Goal: Task Accomplishment & Management: Complete application form

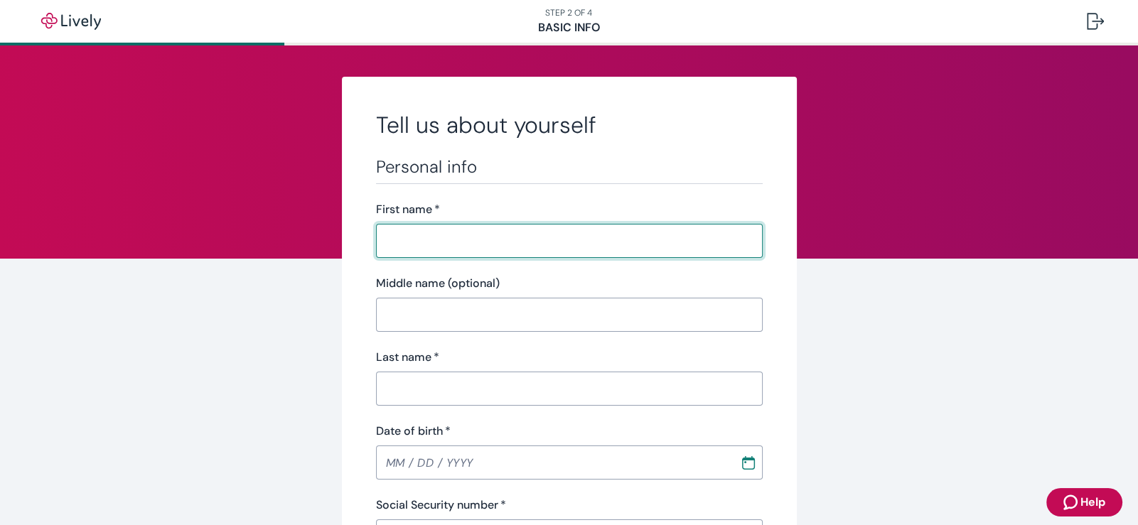
drag, startPoint x: 398, startPoint y: 238, endPoint x: 402, endPoint y: 244, distance: 7.7
click at [401, 244] on input "First name   *" at bounding box center [564, 241] width 377 height 28
type input "[PERSON_NAME]"
type input "D"
type input "[PERSON_NAME]"
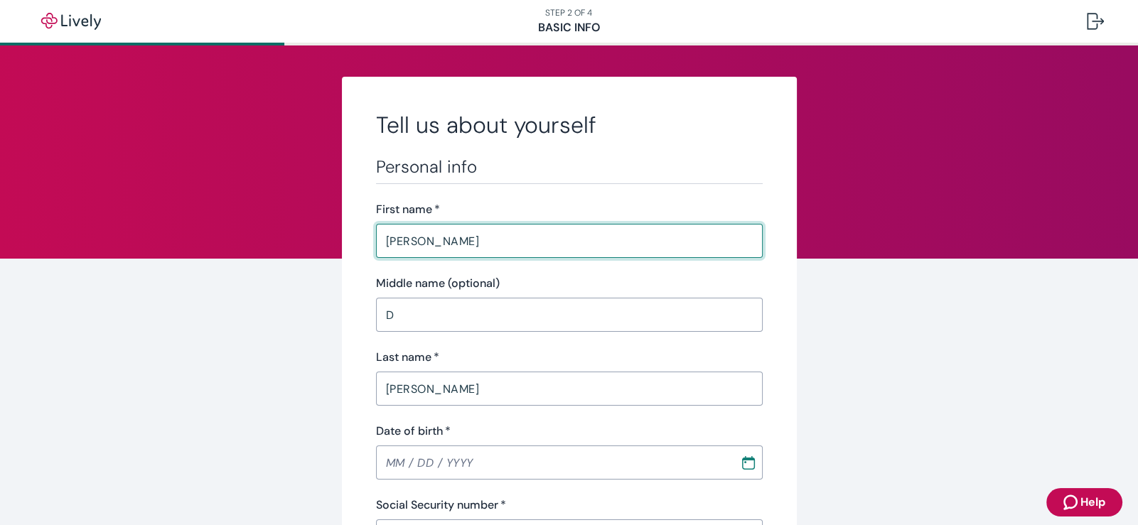
type input "[PHONE_NUMBER]"
type input "[STREET_ADDRESS][PERSON_NAME]"
type input "[PERSON_NAME]"
type input "OK"
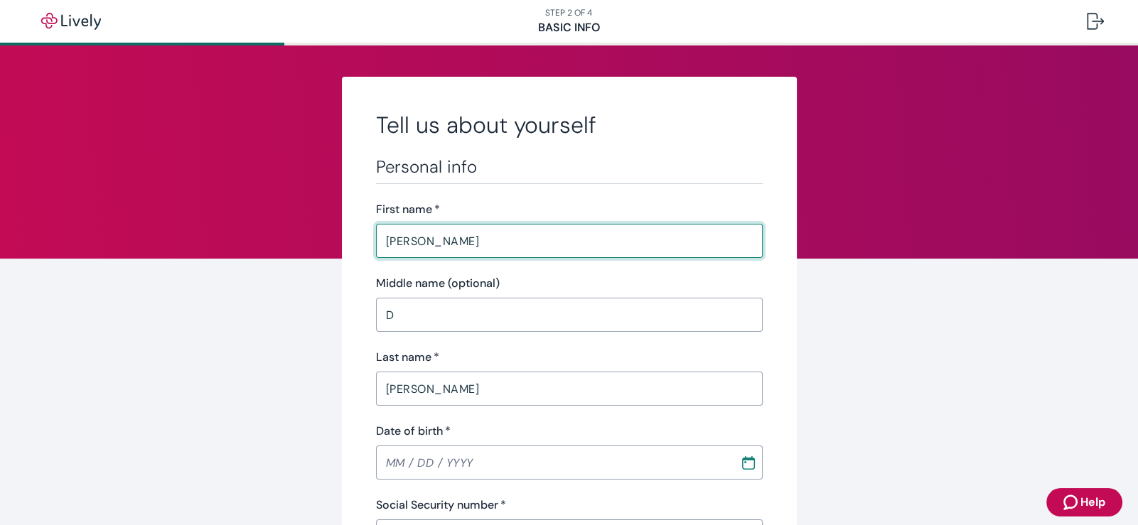
type input "74369"
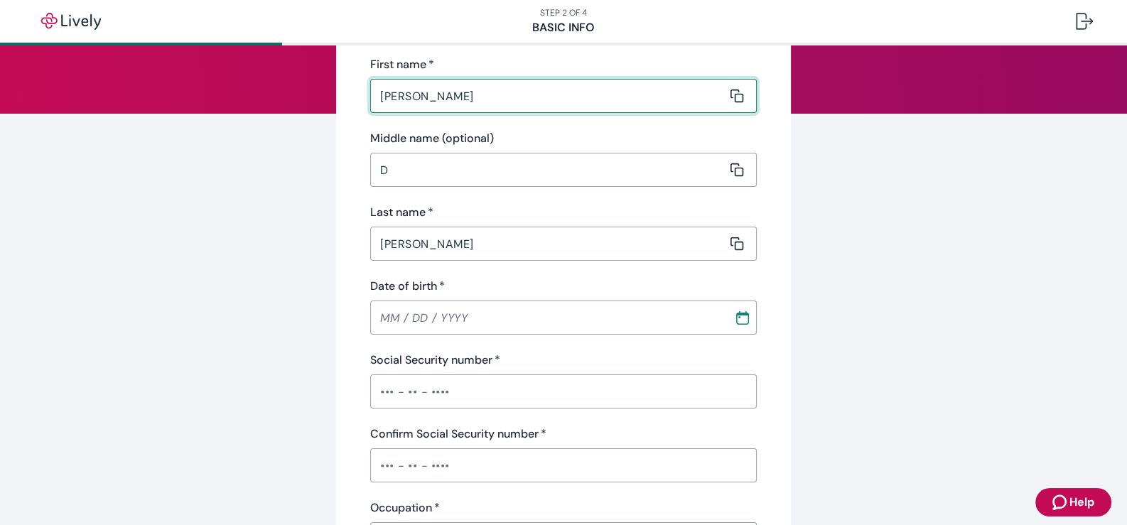
scroll to position [213, 0]
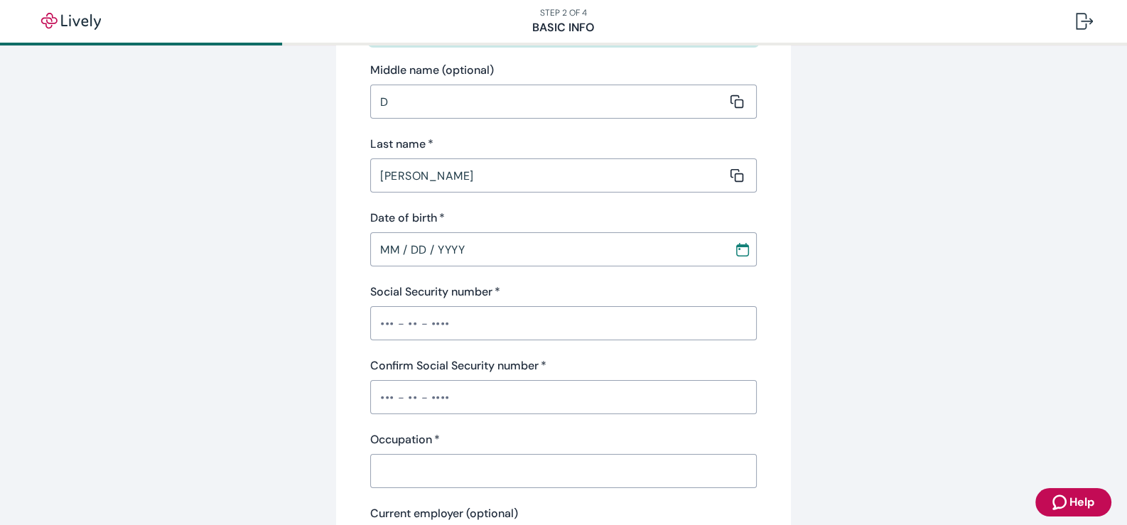
click at [370, 237] on input "MM / DD / YYYY" at bounding box center [547, 249] width 354 height 28
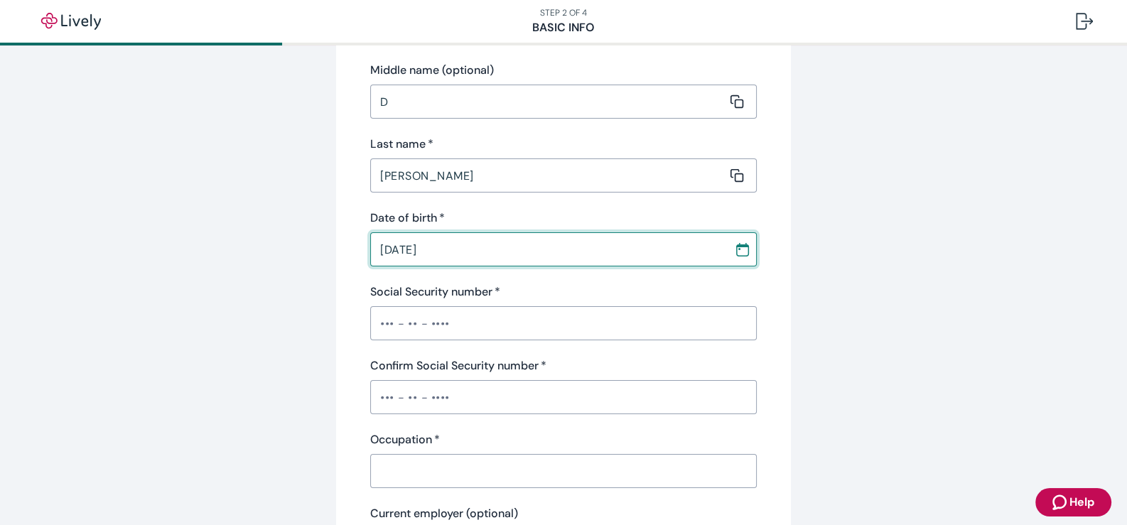
type input "[DATE]"
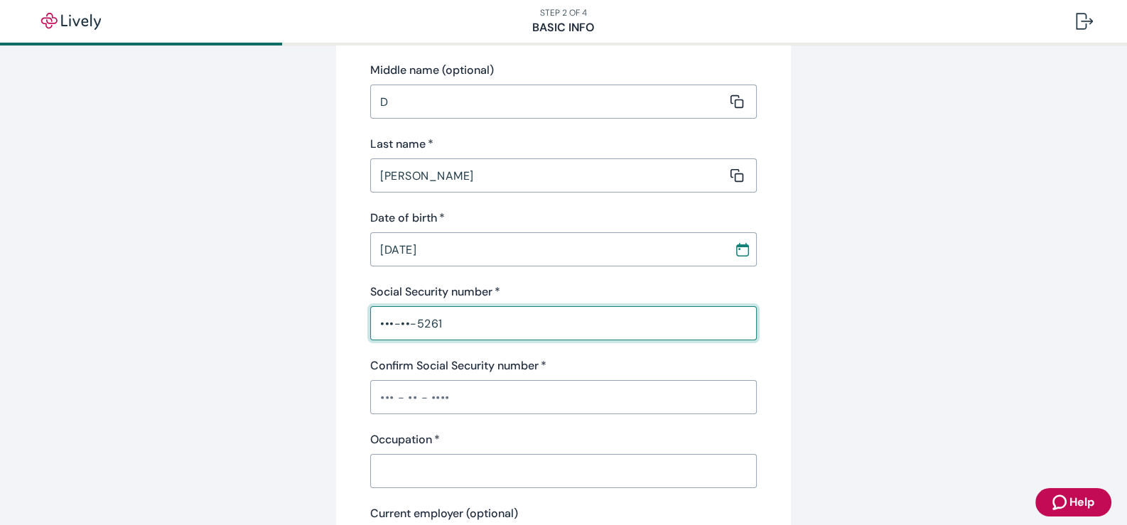
type input "•••-••-5261"
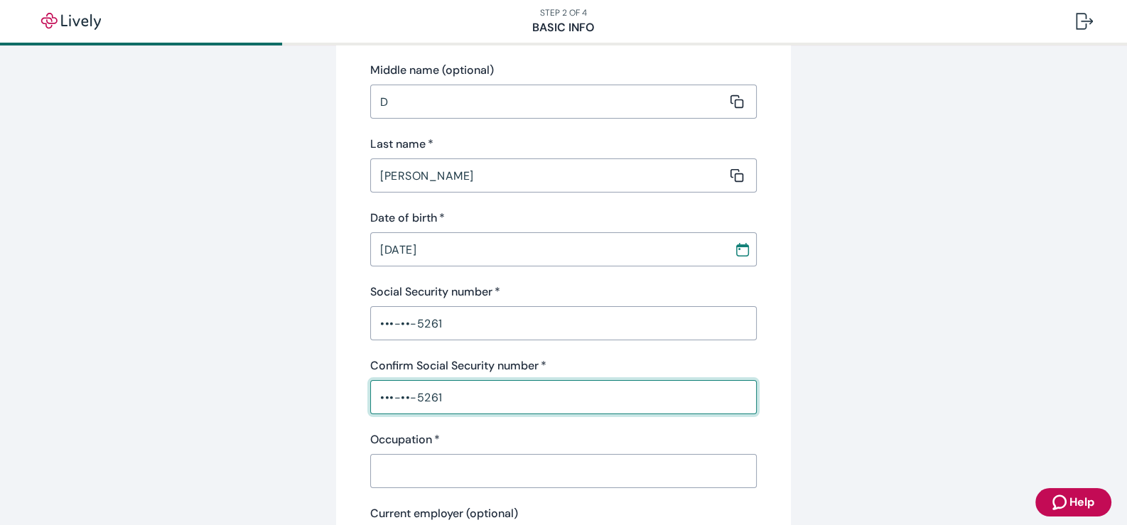
type input "•••-••-5261"
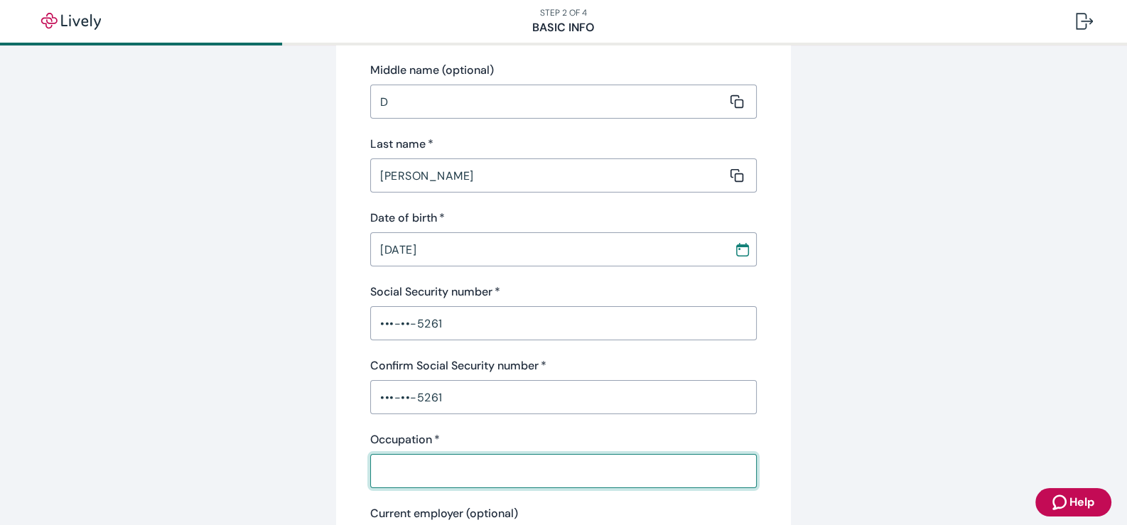
drag, startPoint x: 393, startPoint y: 454, endPoint x: 394, endPoint y: 463, distance: 9.3
click at [394, 461] on input "Occupation   *" at bounding box center [558, 471] width 377 height 28
type input "Crisis Team Manager"
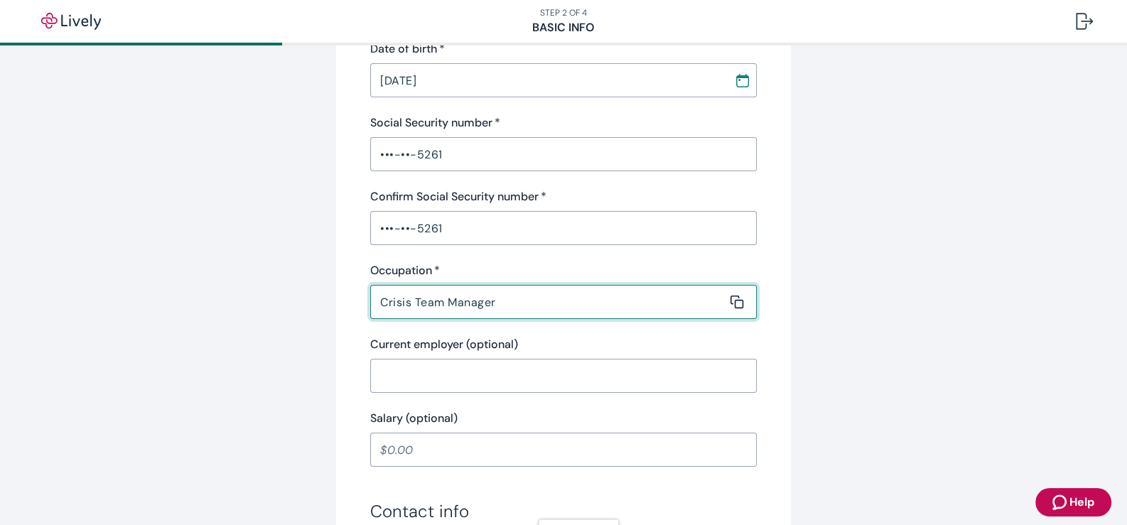
scroll to position [426, 0]
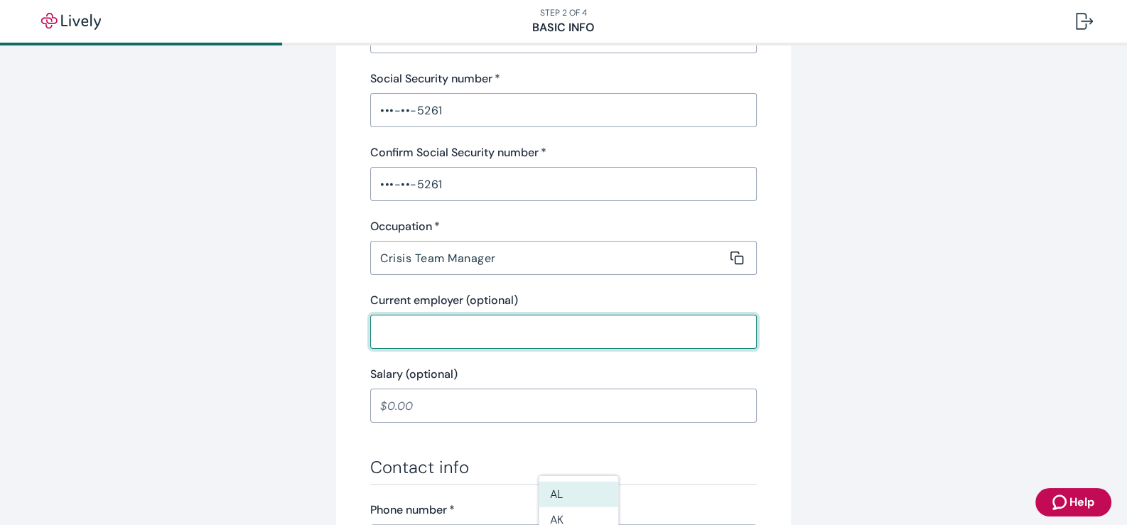
click at [394, 318] on input "Current employer (optional)" at bounding box center [558, 332] width 377 height 28
type input "Grand Mental Health"
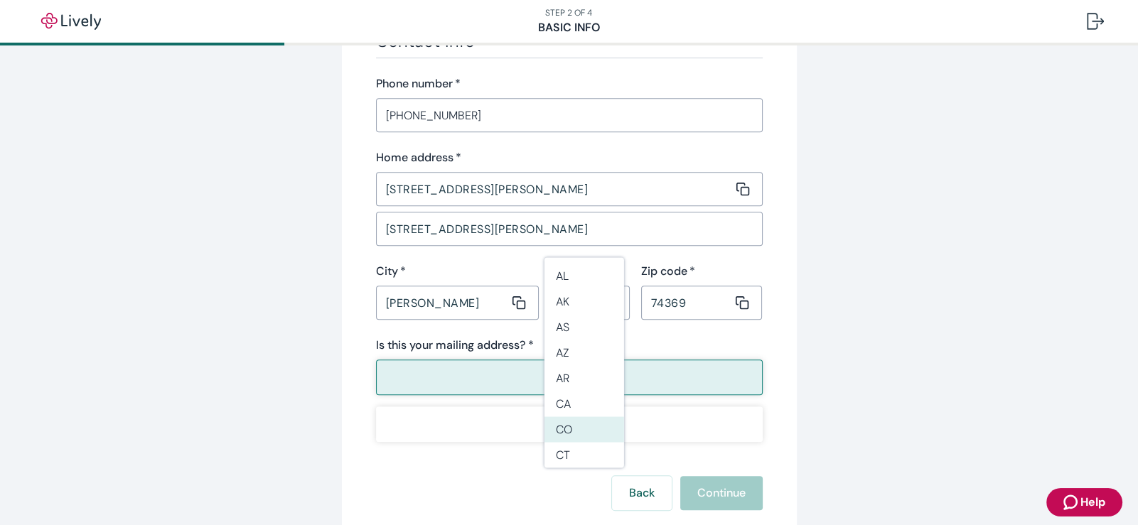
scroll to position [917, 0]
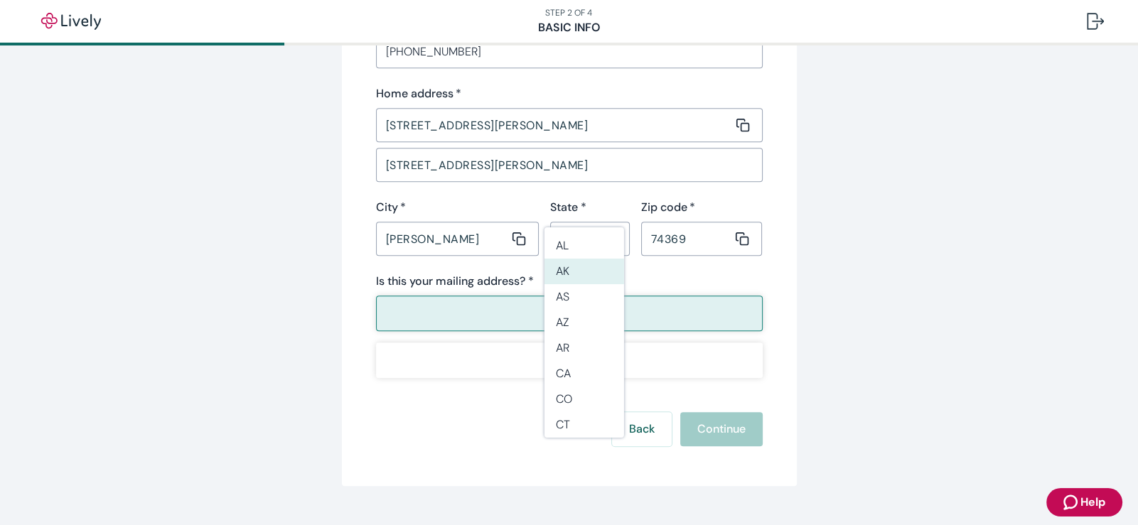
click at [401, 296] on button "Yes" at bounding box center [569, 314] width 387 height 36
drag, startPoint x: 561, startPoint y: 296, endPoint x: 497, endPoint y: 284, distance: 65.2
click at [557, 295] on li "OK" at bounding box center [584, 300] width 80 height 26
type input "OK"
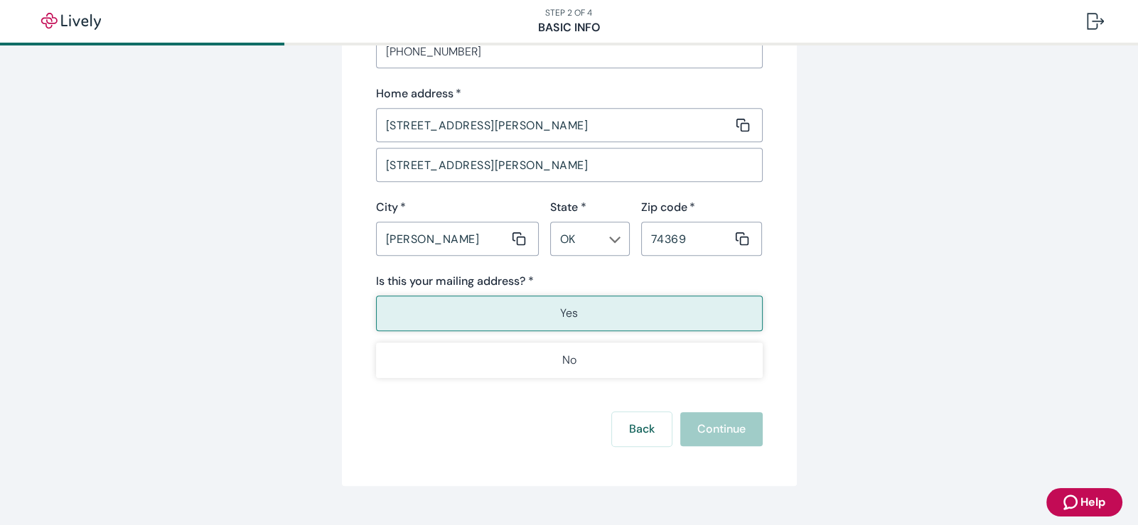
click at [603, 296] on button "Yes" at bounding box center [569, 314] width 387 height 36
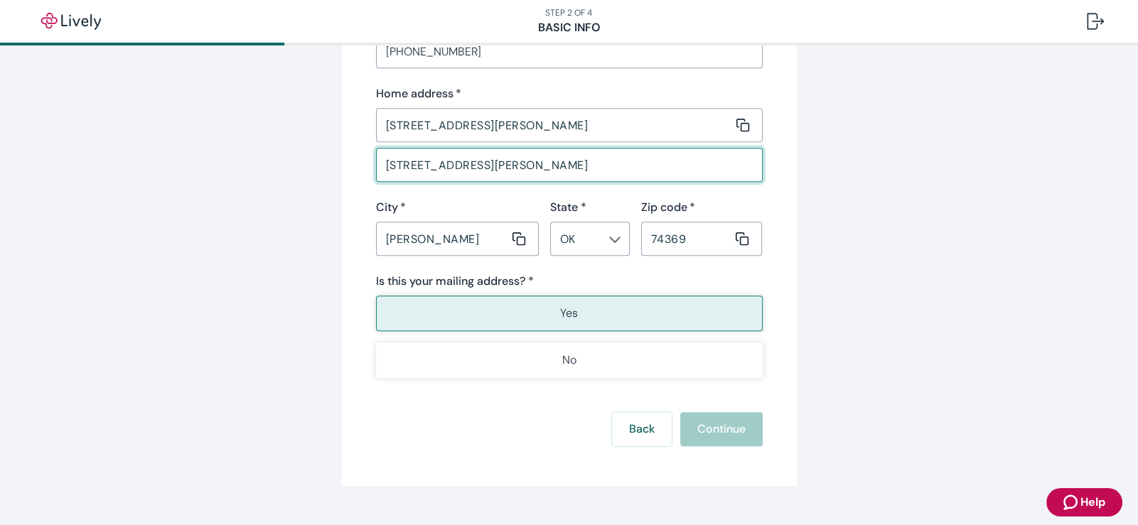
drag, startPoint x: 523, startPoint y: 137, endPoint x: 279, endPoint y: 151, distance: 244.8
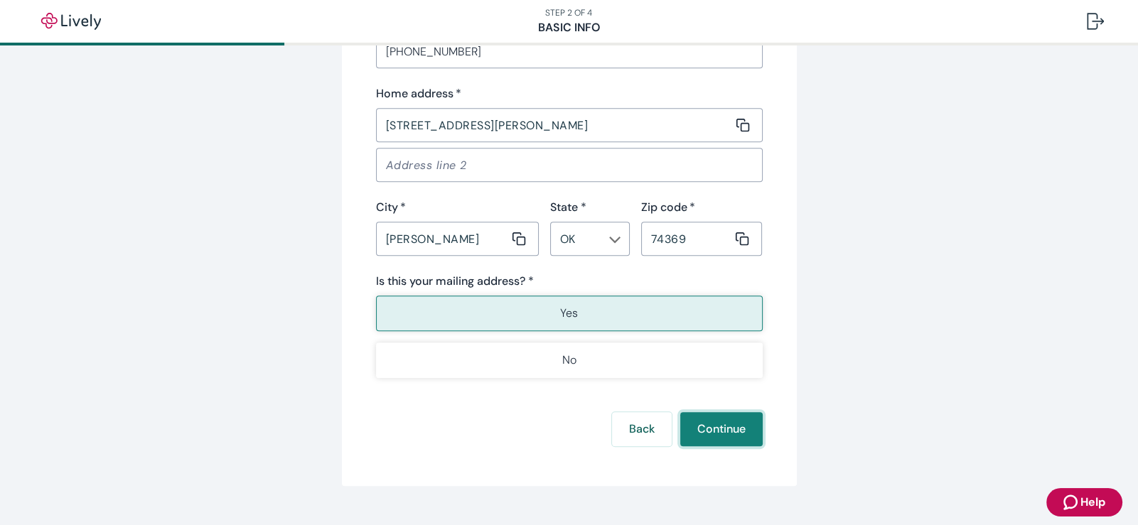
click at [723, 412] on button "Continue" at bounding box center [721, 429] width 82 height 34
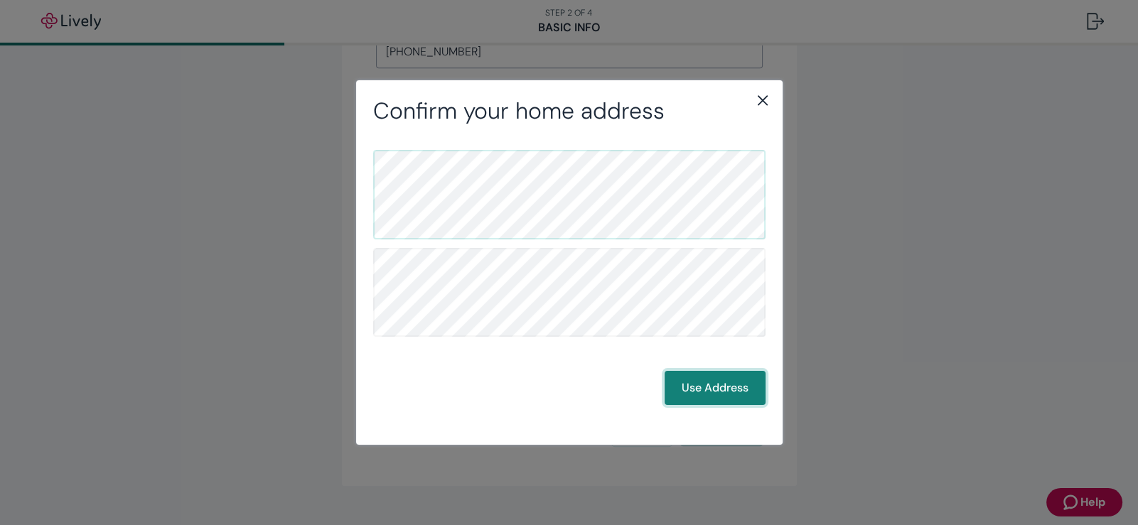
click at [715, 383] on button "Use Address" at bounding box center [714, 388] width 101 height 34
click at [728, 383] on button "Use Address" at bounding box center [714, 388] width 101 height 34
click at [729, 383] on button "Use Address" at bounding box center [714, 388] width 101 height 34
click at [729, 382] on button "Use Address" at bounding box center [714, 388] width 101 height 34
click at [689, 379] on button "Use Address" at bounding box center [714, 388] width 101 height 34
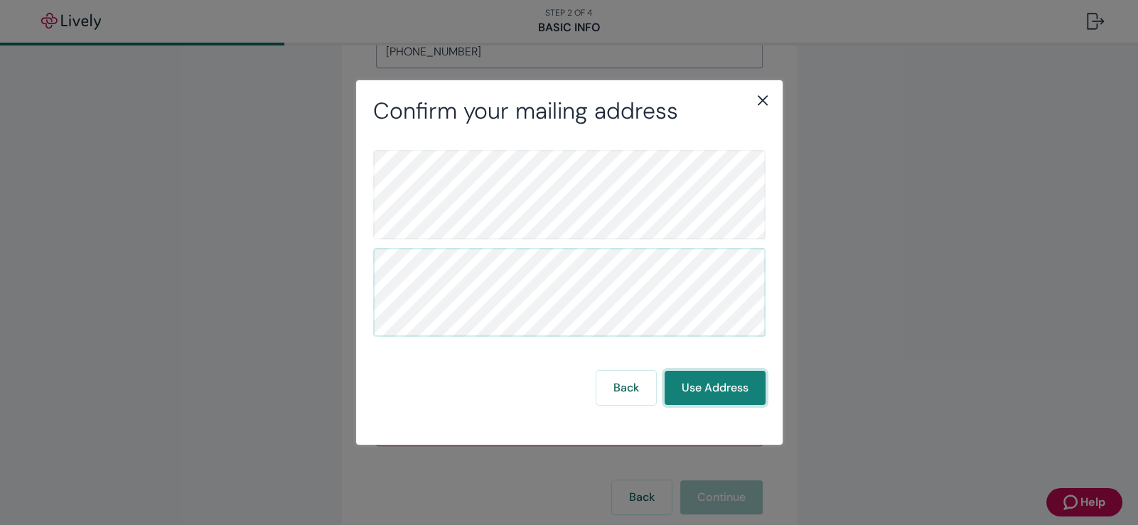
click at [708, 384] on button "Use Address" at bounding box center [714, 388] width 101 height 34
click at [767, 97] on icon "close" at bounding box center [762, 100] width 17 height 17
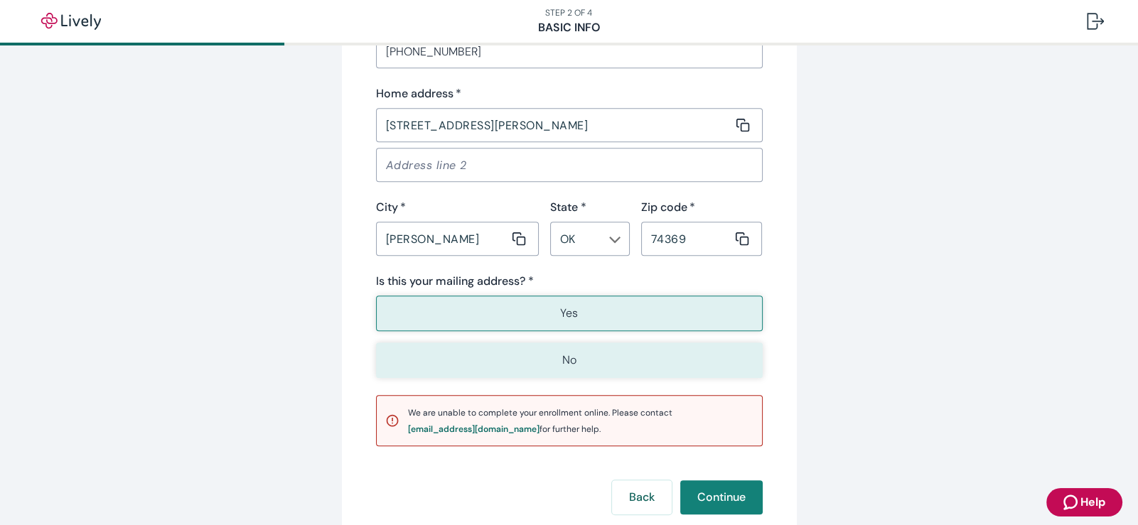
drag, startPoint x: 540, startPoint y: 288, endPoint x: 646, endPoint y: 337, distance: 116.7
click at [541, 296] on button "Yes" at bounding box center [569, 314] width 387 height 36
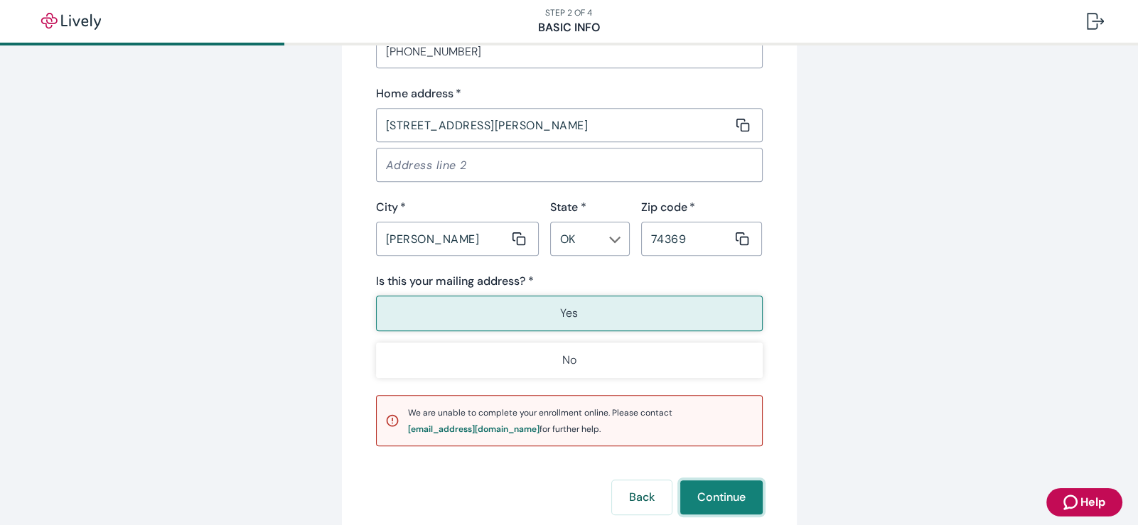
click at [721, 480] on button "Continue" at bounding box center [721, 497] width 82 height 34
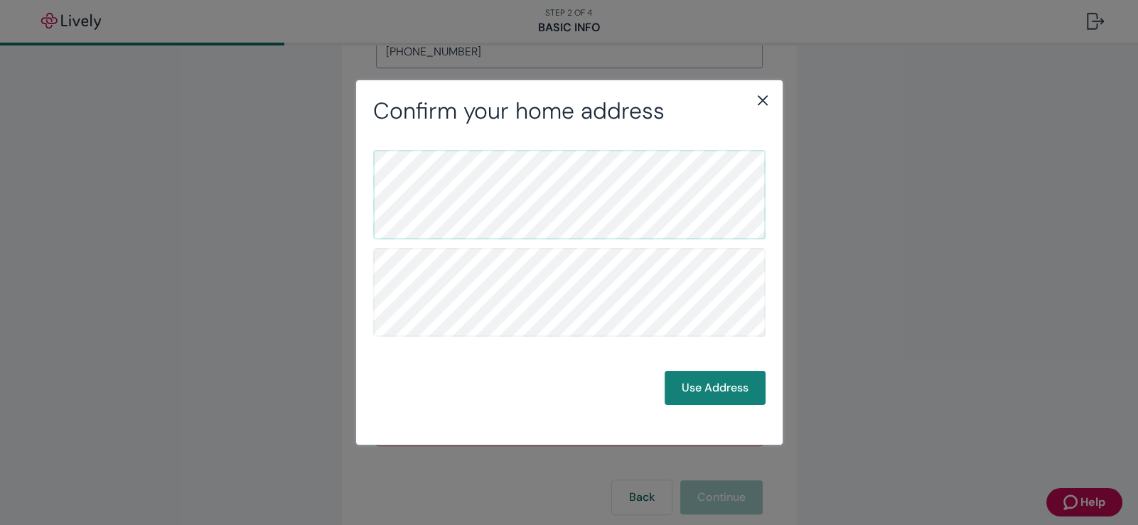
drag, startPoint x: 1081, startPoint y: 501, endPoint x: 1016, endPoint y: 440, distance: 89.5
click at [1081, 501] on div "Confirm your home address Use Address" at bounding box center [569, 262] width 1138 height 525
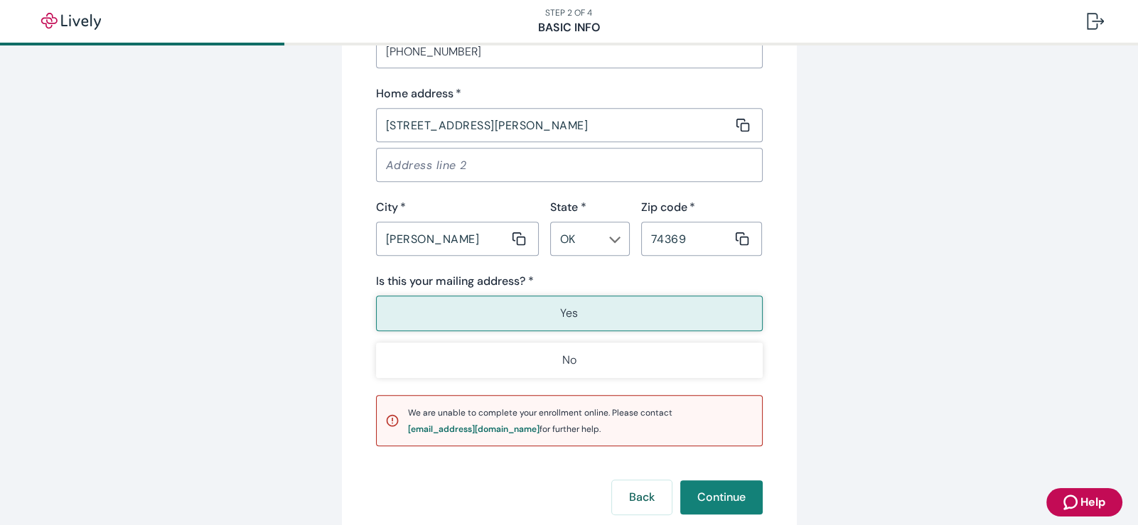
click at [1078, 494] on icon "Zendesk support icon" at bounding box center [1071, 502] width 17 height 17
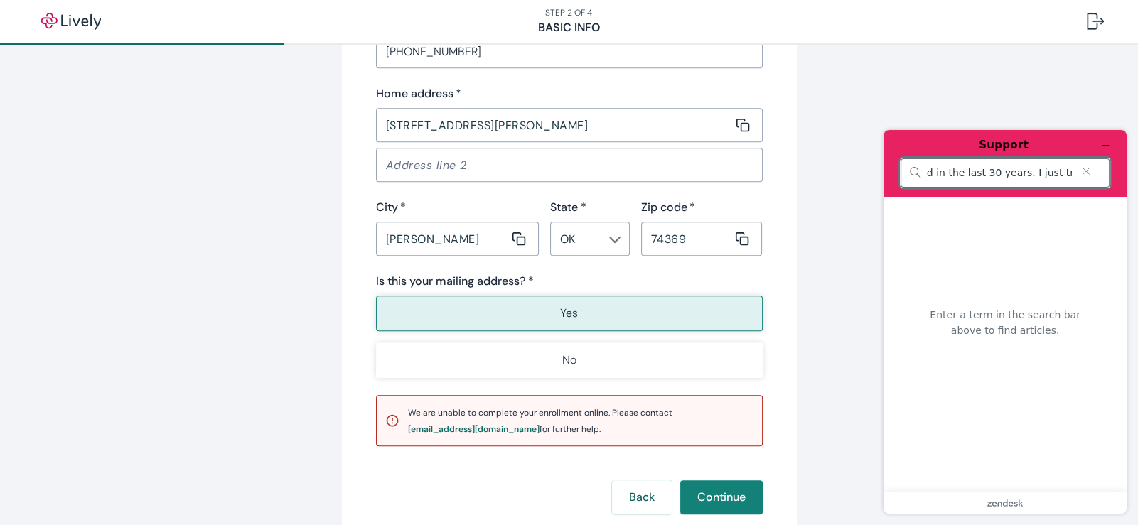
scroll to position [0, 1534]
type input "I have asked for assistance for months now as I am still unable to access my HS…"
click at [913, 176] on icon "How can we help?" at bounding box center [915, 172] width 11 height 11
click at [1076, 171] on button "Clear search" at bounding box center [1086, 171] width 28 height 10
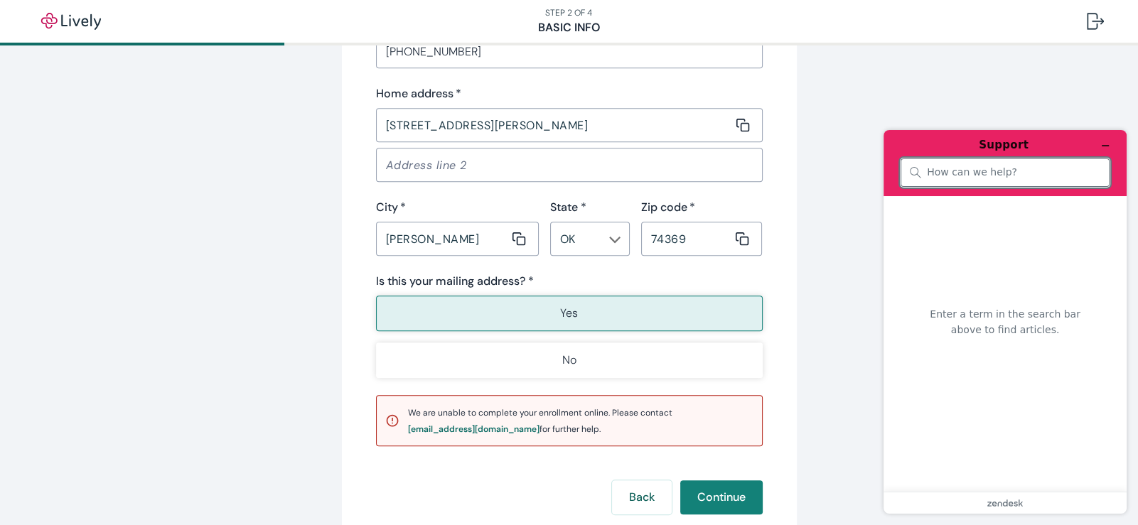
drag, startPoint x: 1019, startPoint y: 171, endPoint x: 913, endPoint y: 171, distance: 105.9
click html "Support Enter a term in the search bar above to find articles. zendesk .cls-1{f…"
click at [930, 175] on input "search" at bounding box center [1013, 172] width 173 height 13
click at [929, 174] on input "search" at bounding box center [1013, 172] width 173 height 13
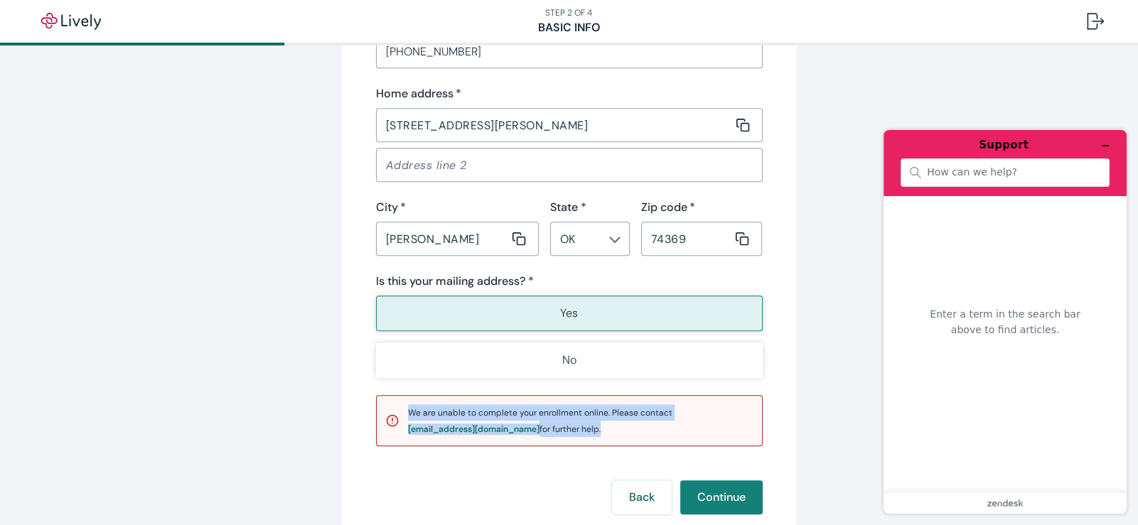
drag, startPoint x: 379, startPoint y: 361, endPoint x: 679, endPoint y: 407, distance: 304.1
click at [679, 407] on div "Contact info Phone number   * [PHONE_NUMBER] ​ Home address   * [STREET_ADDRESS…" at bounding box center [569, 207] width 387 height 480
copy span "We are unable to complete your enrollment online. Please contact [EMAIL_ADDRESS…"
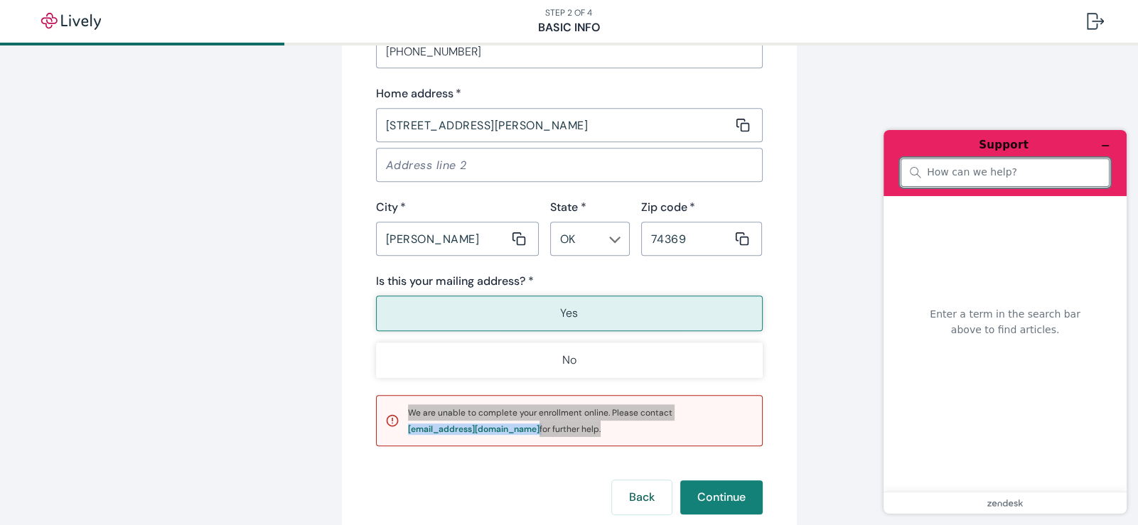
click at [927, 173] on input "search" at bounding box center [1013, 172] width 173 height 13
type input "I"
click at [923, 165] on div "T" at bounding box center [1004, 172] width 209 height 29
type input "I have asked multiple times for assistance with accessing my account to submit …"
click at [1081, 171] on icon "Clear search" at bounding box center [1085, 171] width 11 height 10
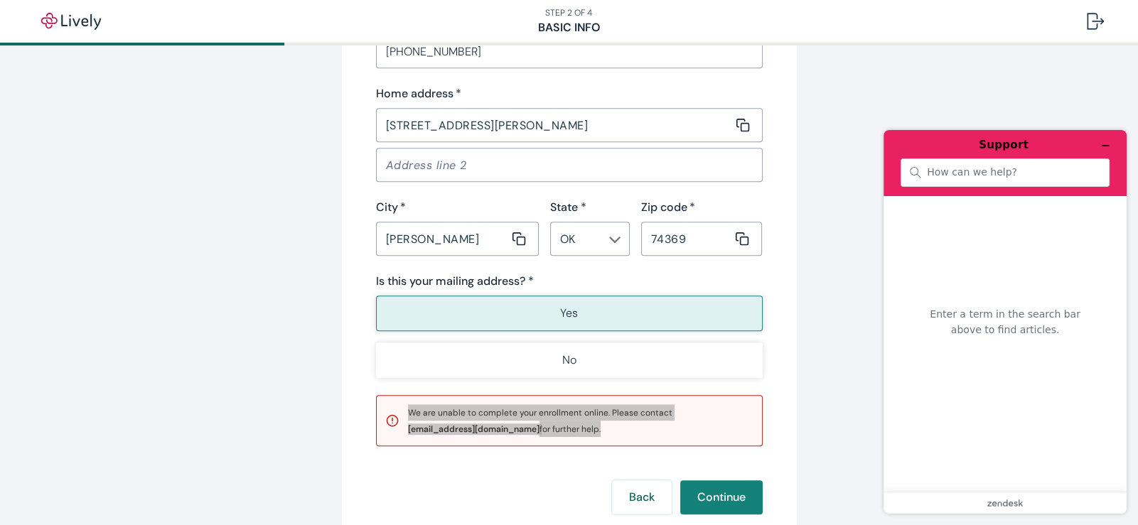
click at [962, 222] on div "Enter a term in the search bar above to find articles." at bounding box center [1004, 336] width 179 height 259
click at [928, 169] on input "search" at bounding box center [1013, 172] width 173 height 13
paste input "I have sent multiple requests for assistance with accessing my HSA account. Her…"
type input "I have sent multiple requests for assistance with accessing my HSA account. Her…"
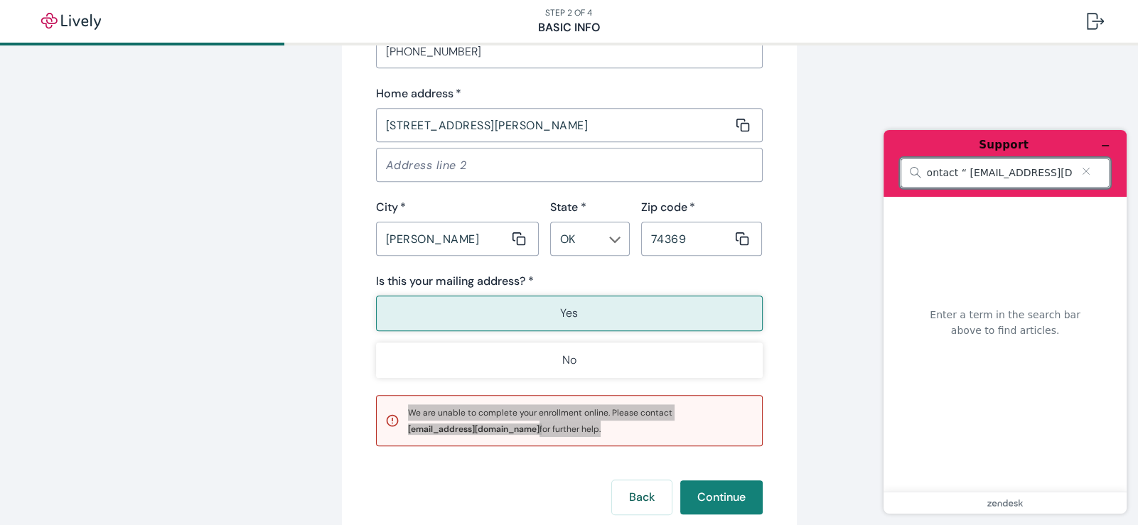
scroll to position [0, 0]
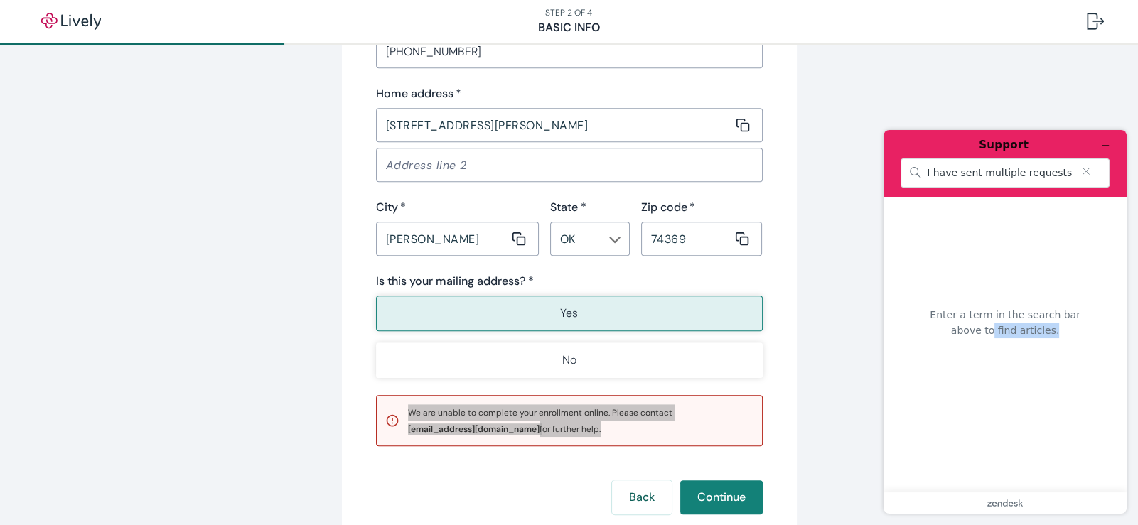
drag, startPoint x: 1136, startPoint y: 392, endPoint x: 1136, endPoint y: 254, distance: 138.6
click at [1135, 250] on div "Support I have sent multiple requests for assistance with accessing my HSA acco…" at bounding box center [1005, 322] width 266 height 406
click at [891, 222] on main "Enter a term in the search bar above to find articles." at bounding box center [1006, 344] width 232 height 295
click at [904, 221] on main "Enter a term in the search bar above to find articles." at bounding box center [1006, 344] width 232 height 295
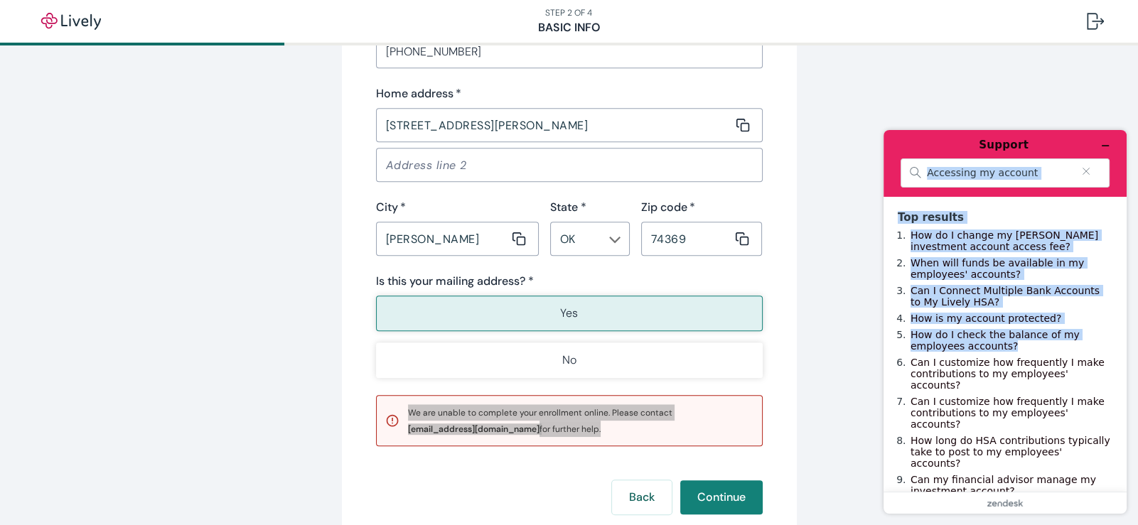
drag, startPoint x: 1131, startPoint y: 360, endPoint x: 1127, endPoint y: 146, distance: 213.9
click at [1127, 146] on div "Support Accessing my account Top results How do I change my [PERSON_NAME] inves…" at bounding box center [1005, 322] width 266 height 406
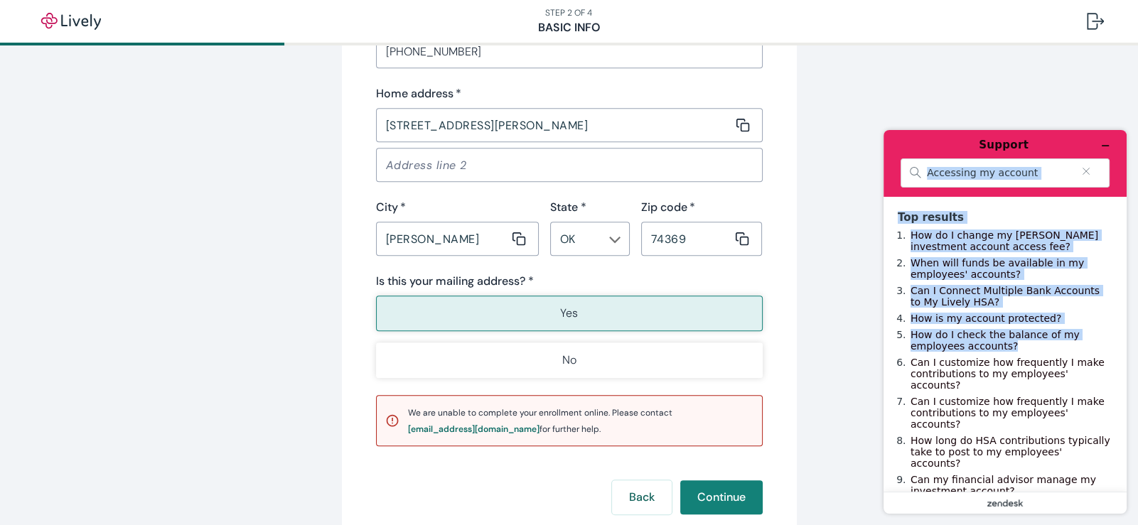
click at [1013, 506] on icon "zendesk .cls-1{fill:#03363d;}" at bounding box center [1005, 503] width 36 height 7
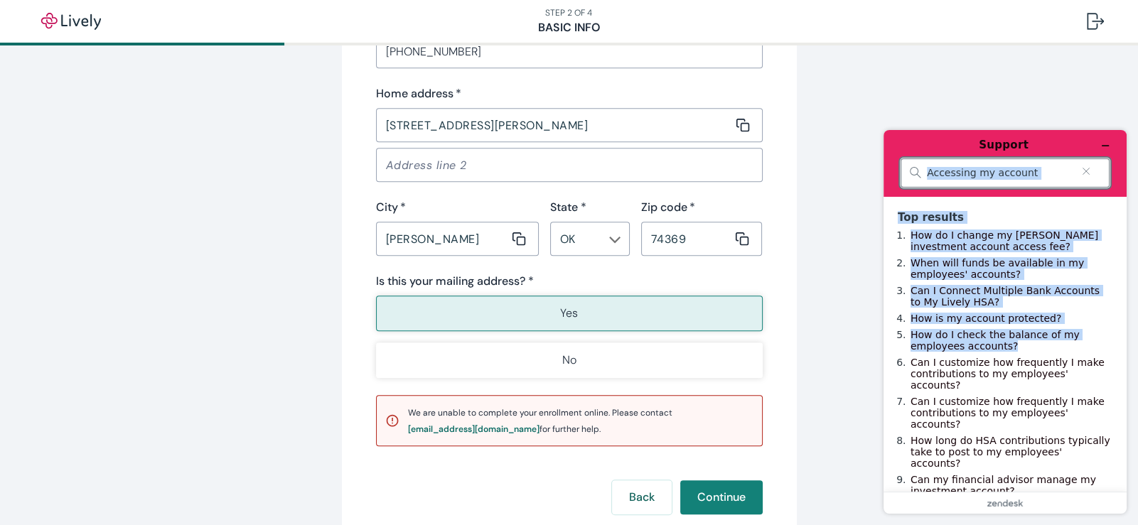
click at [1036, 168] on input "Accessing my account" at bounding box center [999, 173] width 145 height 13
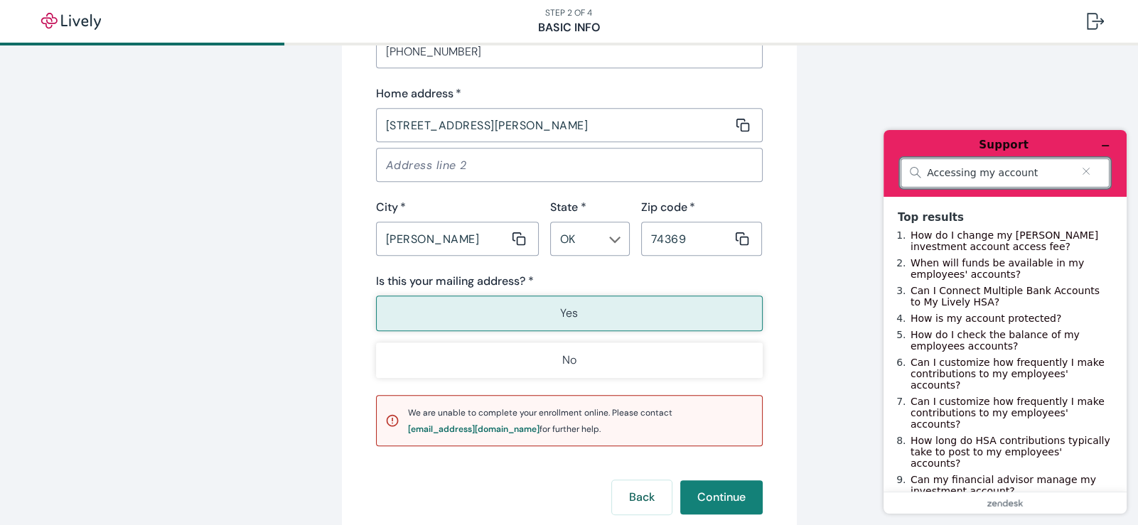
drag, startPoint x: 1025, startPoint y: 171, endPoint x: 885, endPoint y: 195, distance: 141.9
click at [887, 195] on header "Support Accessing my account" at bounding box center [1004, 163] width 243 height 67
type input "Problems with my account"
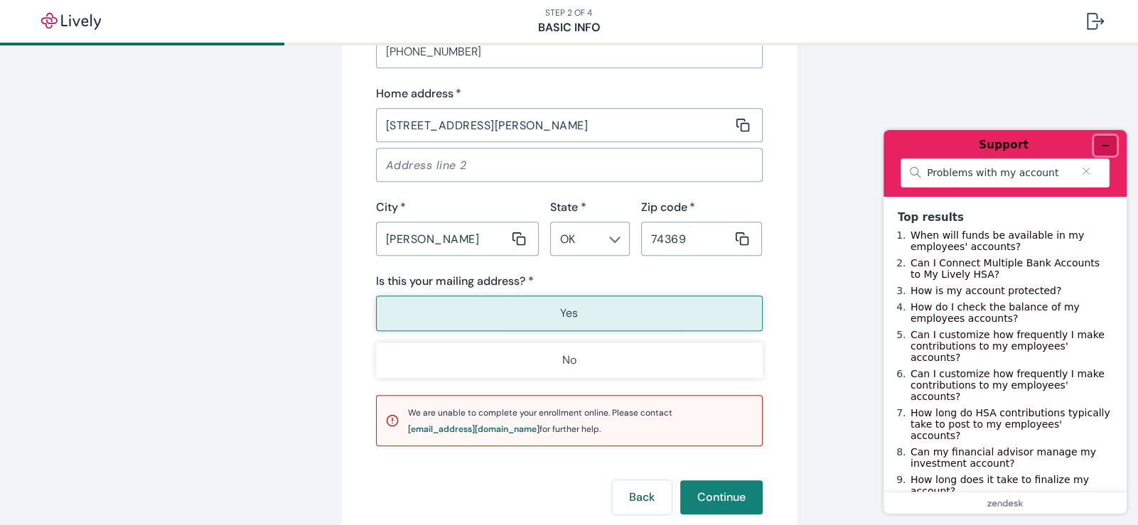
click at [1106, 141] on icon "Minimize widget" at bounding box center [1105, 146] width 10 height 10
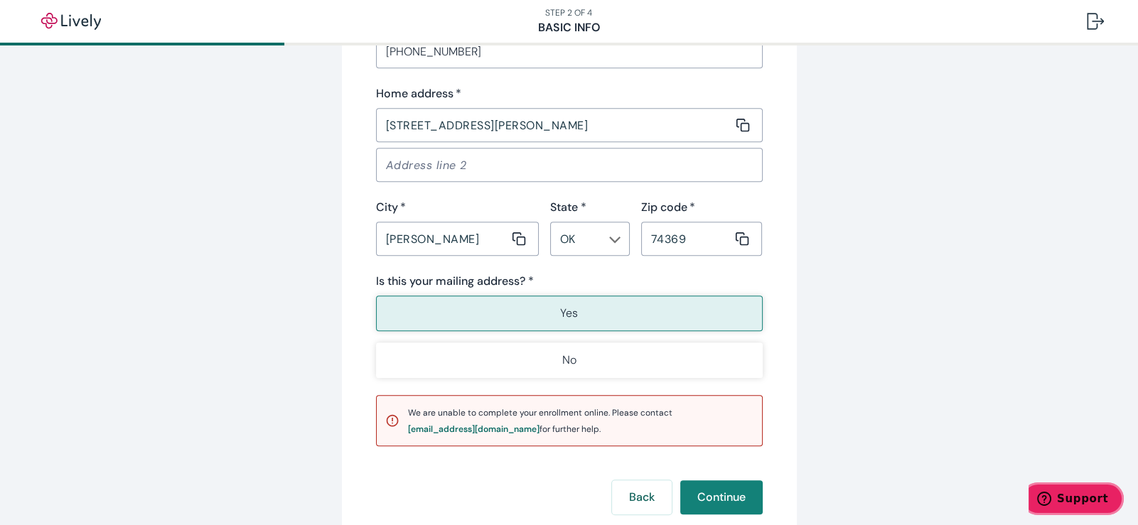
click at [1077, 495] on span "Support" at bounding box center [1082, 498] width 51 height 13
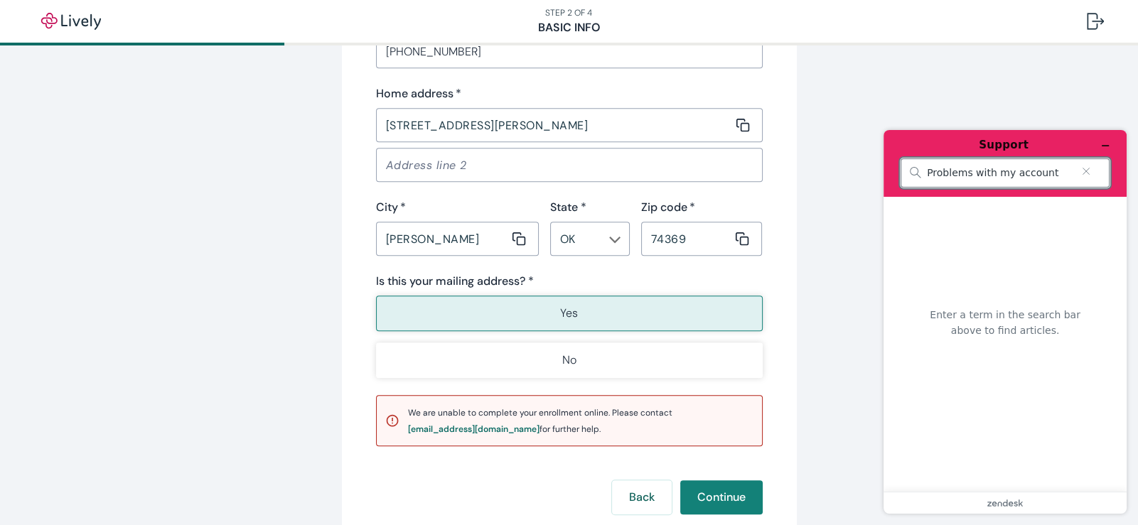
click at [1045, 165] on div "Problems with my account" at bounding box center [1004, 172] width 209 height 29
click at [1054, 171] on input "Problems with my account" at bounding box center [999, 173] width 145 height 13
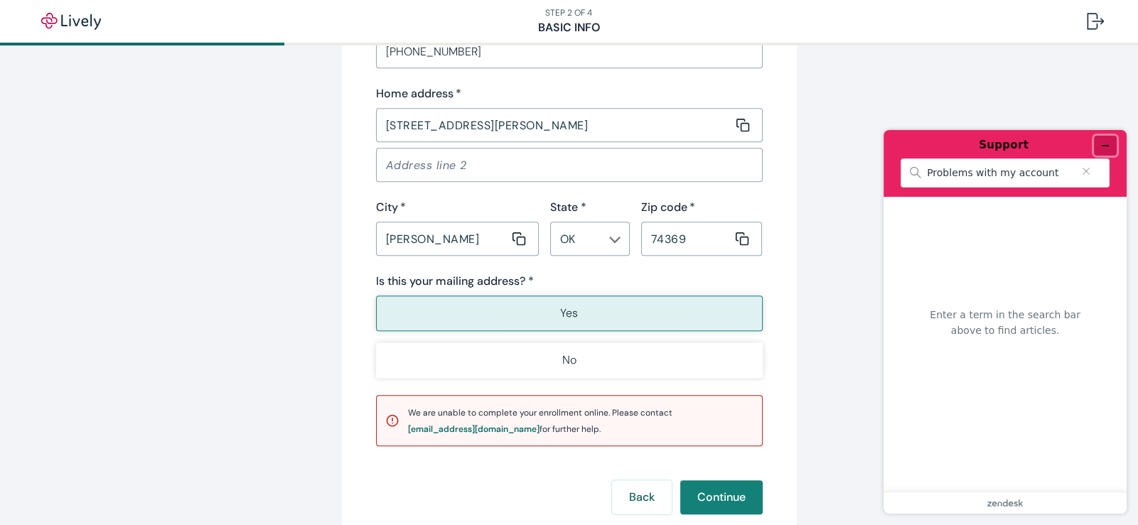
click at [1103, 146] on icon "Minimize widget" at bounding box center [1105, 146] width 10 height 10
